Goal: Navigation & Orientation: Find specific page/section

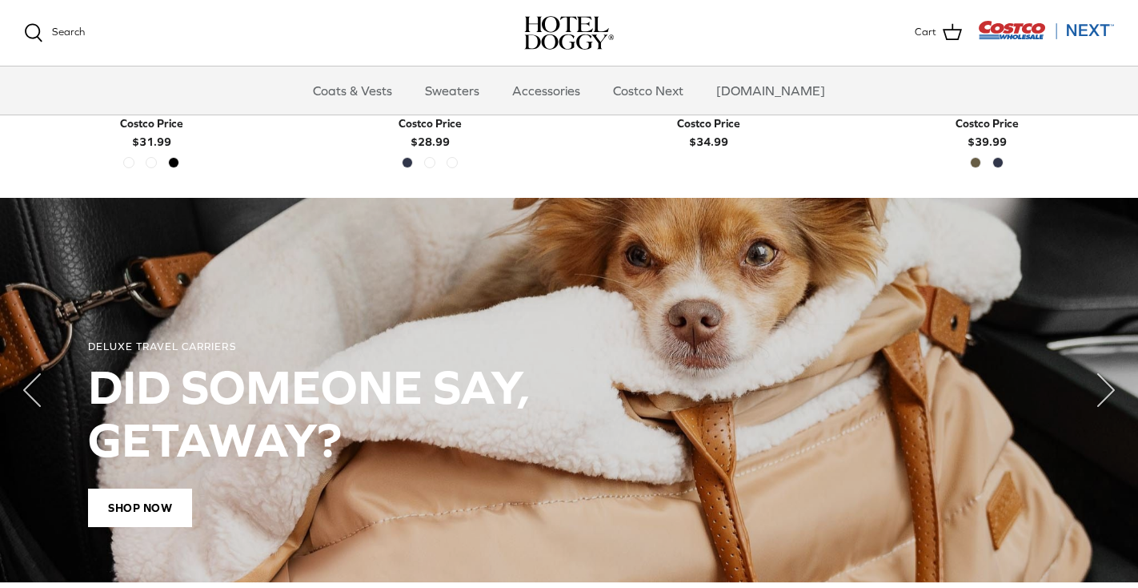
scroll to position [1054, 0]
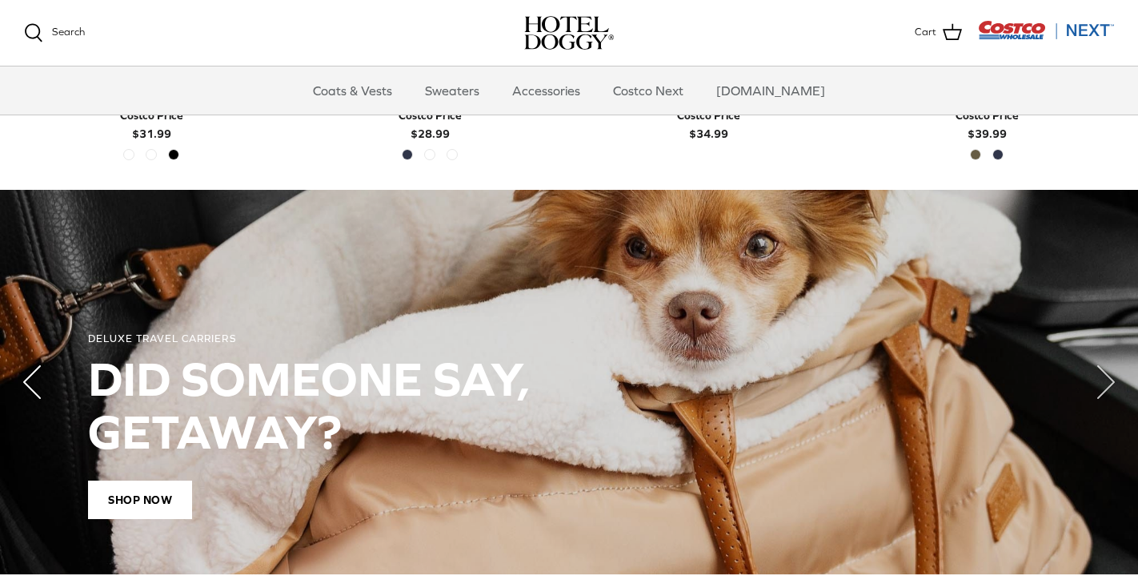
click at [30, 379] on polyline "Previous" at bounding box center [32, 382] width 16 height 32
click at [1103, 383] on polyline "Next" at bounding box center [1106, 382] width 16 height 32
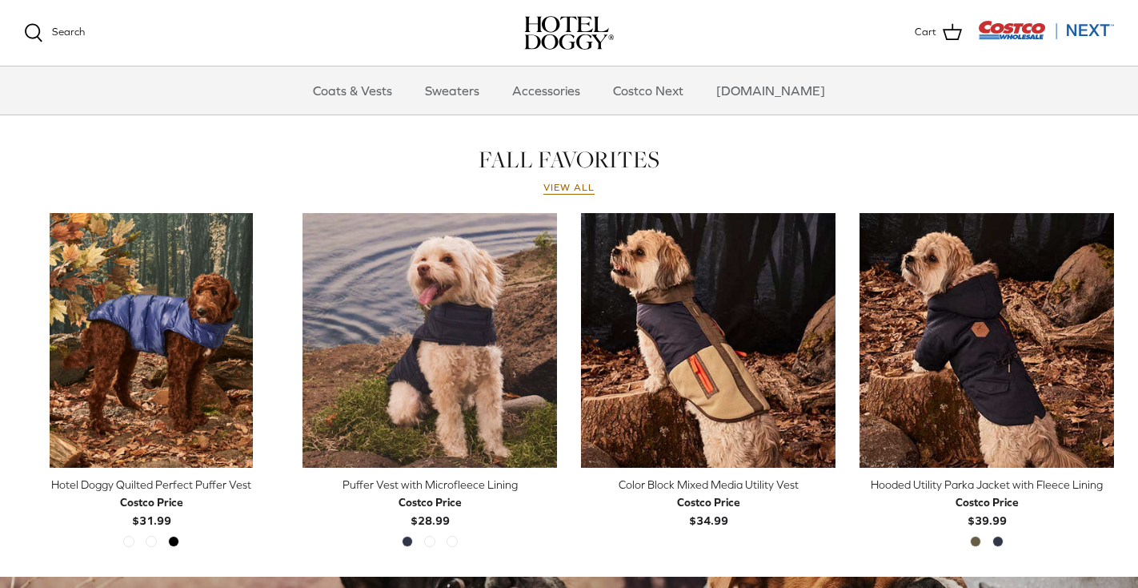
scroll to position [644, 0]
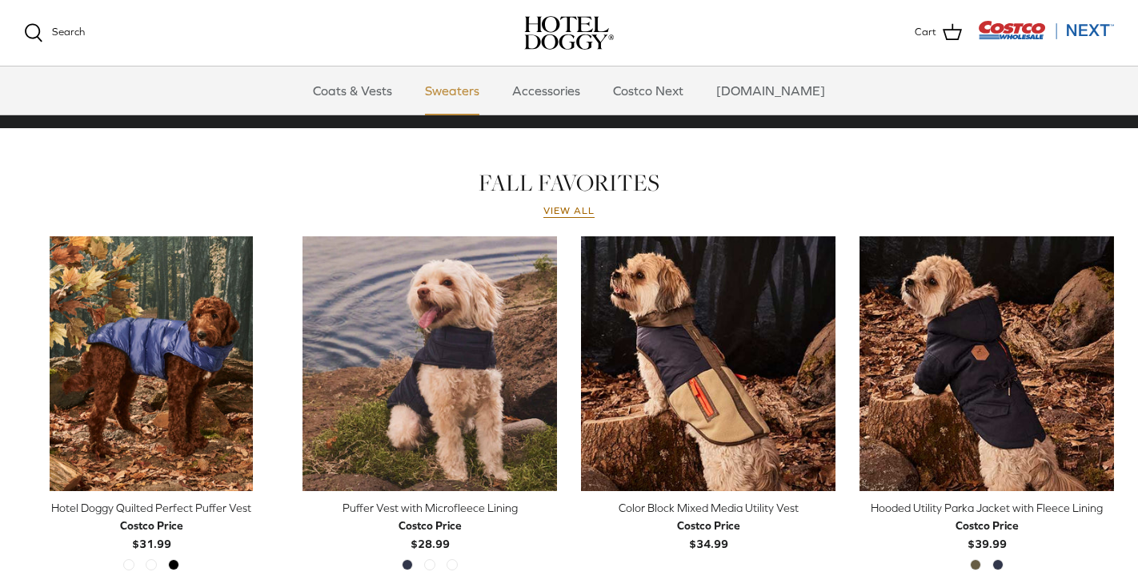
click at [470, 89] on link "Sweaters" at bounding box center [452, 90] width 83 height 48
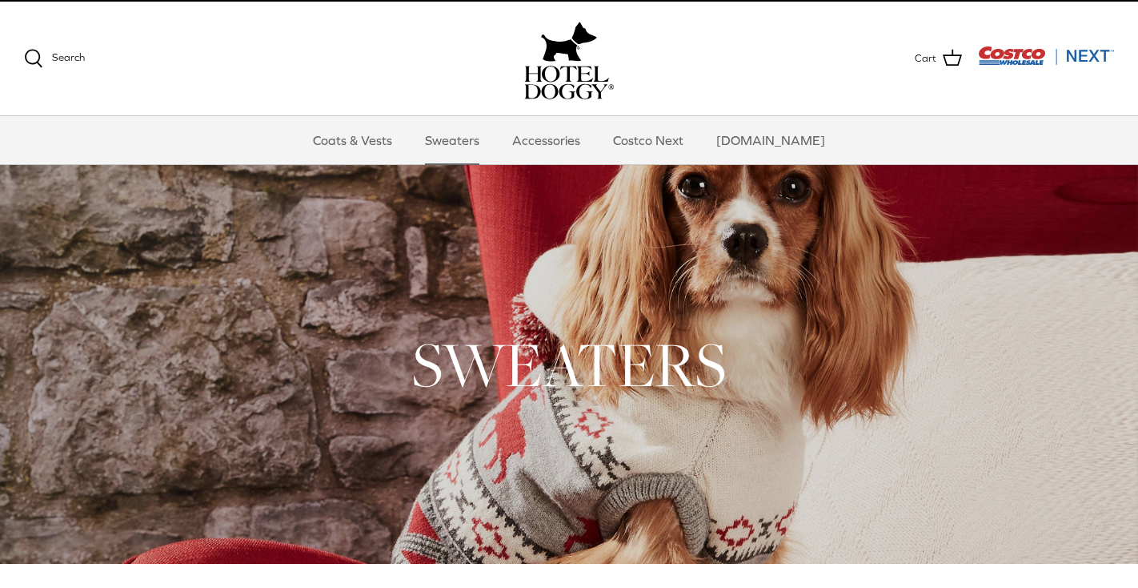
scroll to position [26, 0]
click at [468, 145] on link "Sweaters" at bounding box center [452, 140] width 83 height 48
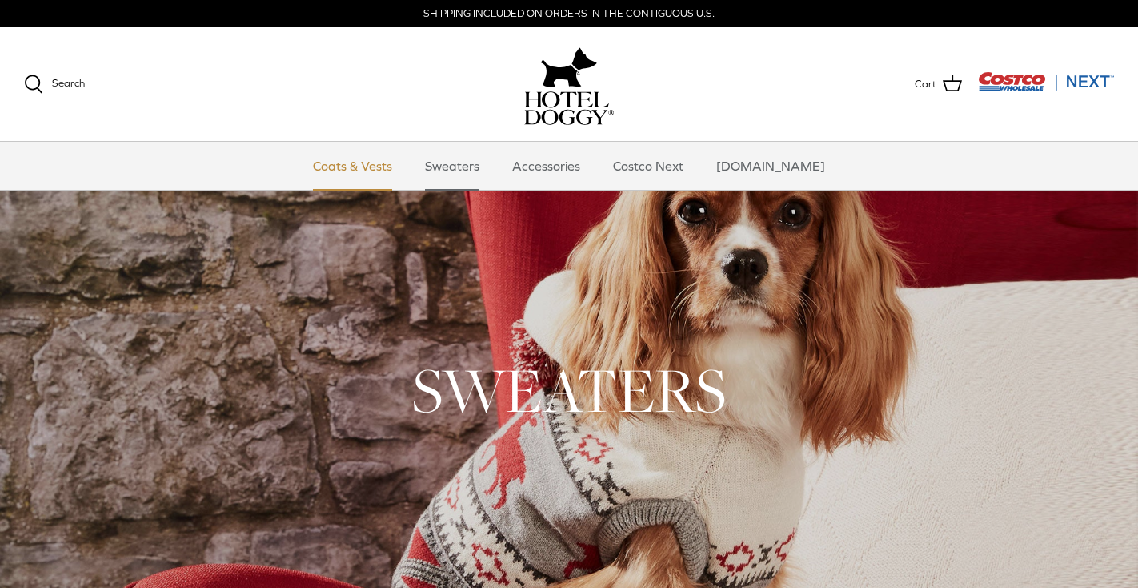
click at [378, 168] on link "Coats & Vests" at bounding box center [353, 166] width 108 height 48
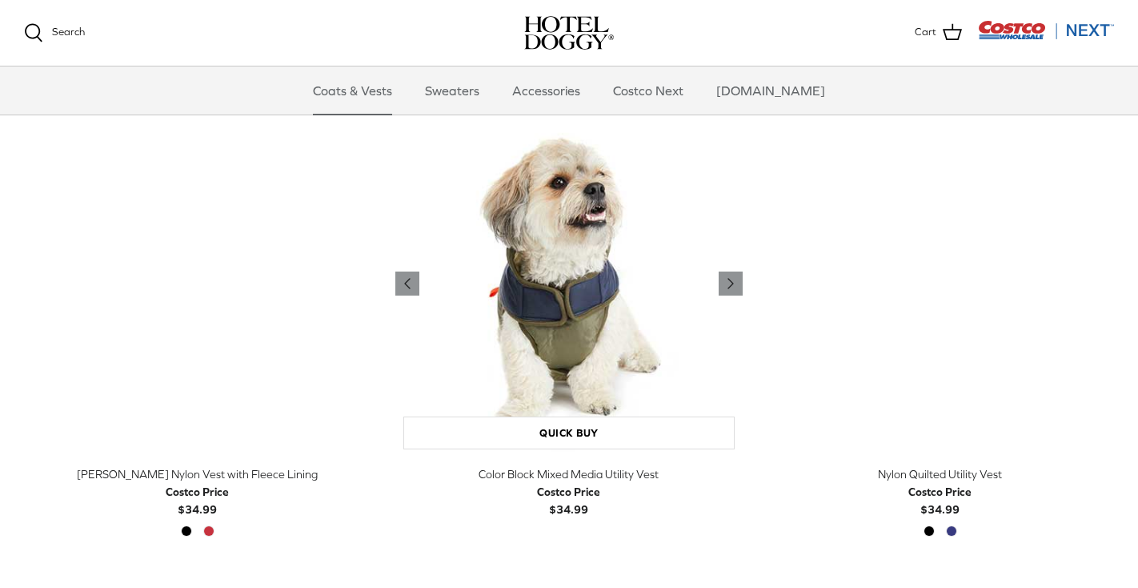
scroll to position [353, 0]
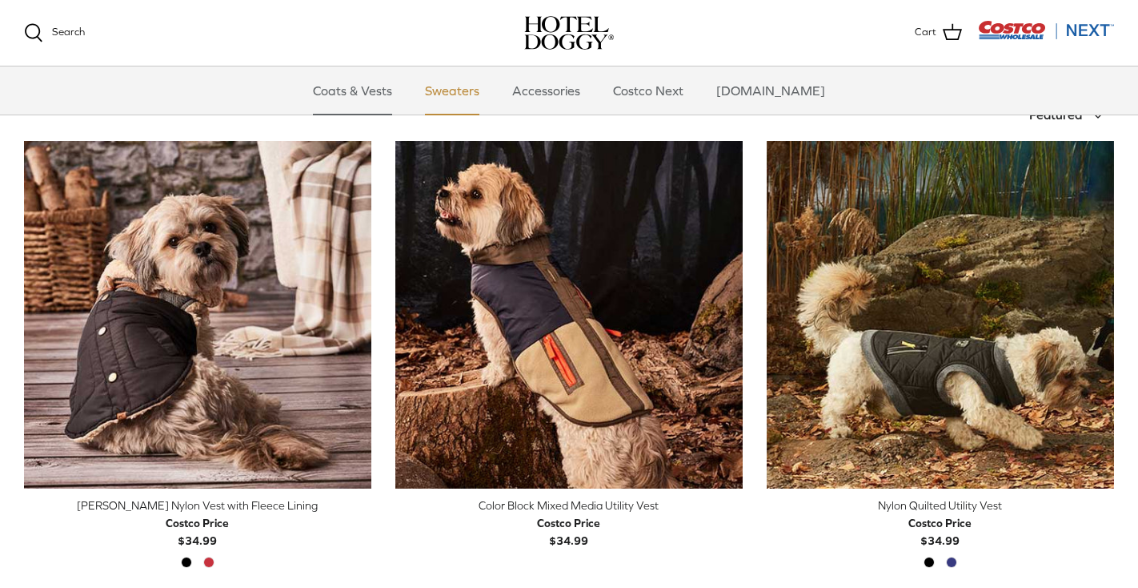
click at [475, 94] on link "Sweaters" at bounding box center [452, 90] width 83 height 48
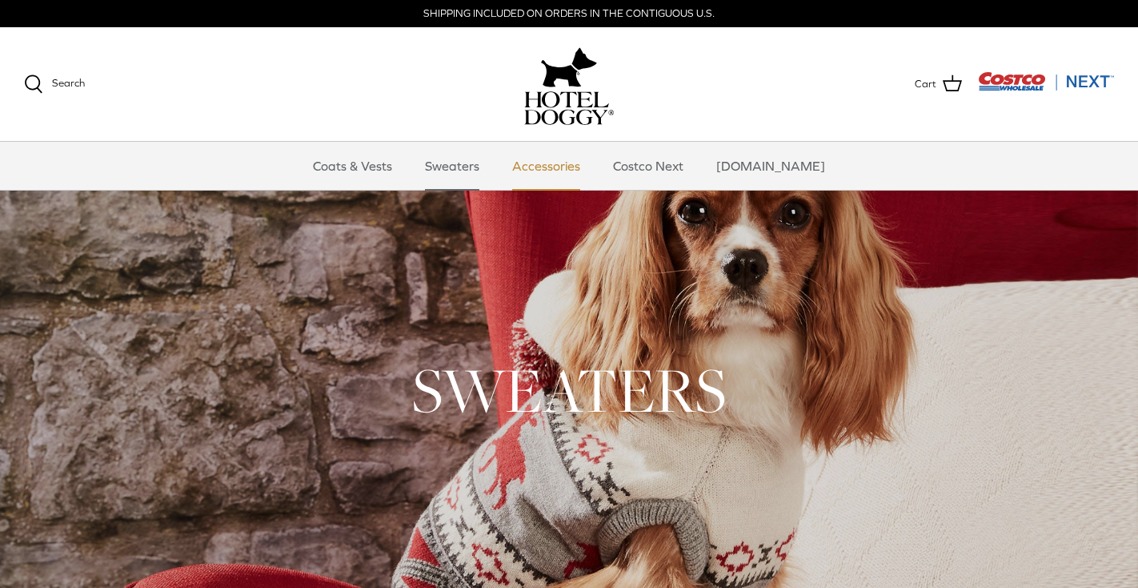
click at [575, 167] on link "Accessories" at bounding box center [546, 166] width 97 height 48
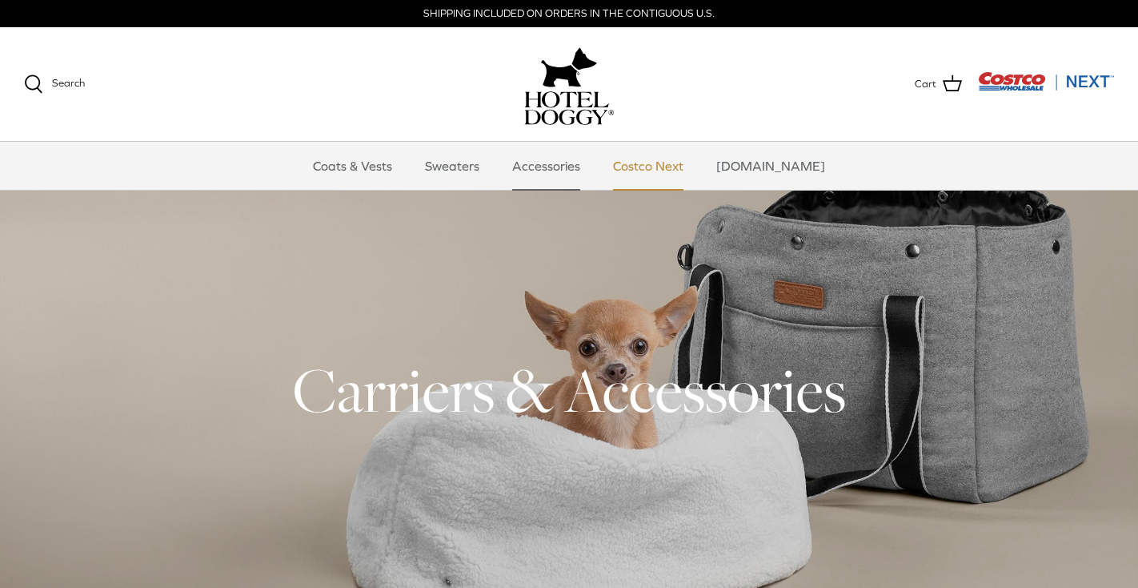
click at [660, 167] on link "Costco Next" at bounding box center [648, 166] width 99 height 48
